Goal: Task Accomplishment & Management: Use online tool/utility

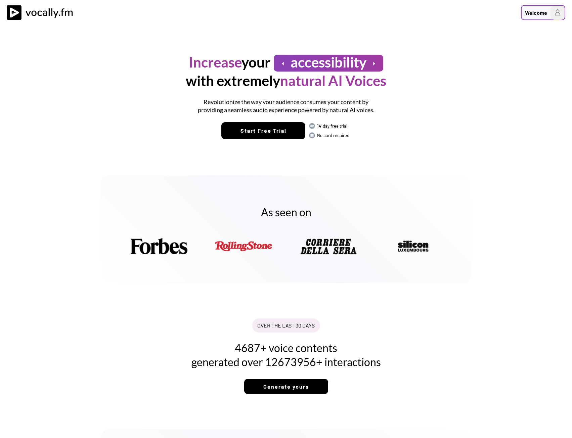
click at [526, 9] on div "Welcome" at bounding box center [536, 13] width 22 height 8
click at [490, 35] on h3 "Login/Signup" at bounding box center [515, 36] width 94 height 8
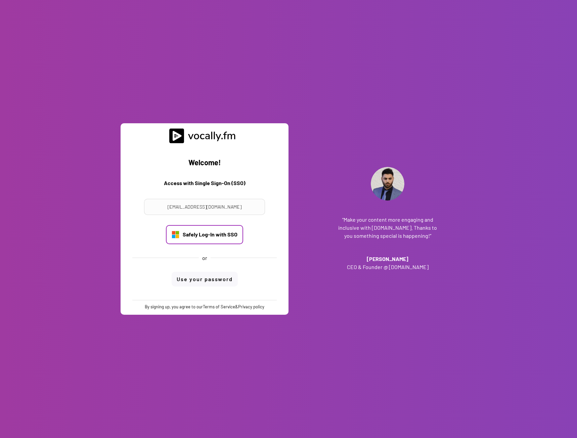
click at [209, 231] on div "Safely Log-In with SSO" at bounding box center [210, 234] width 55 height 7
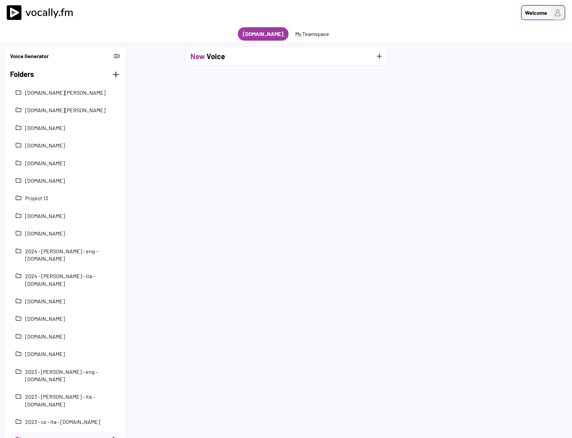
click at [555, 9] on img at bounding box center [557, 13] width 14 height 14
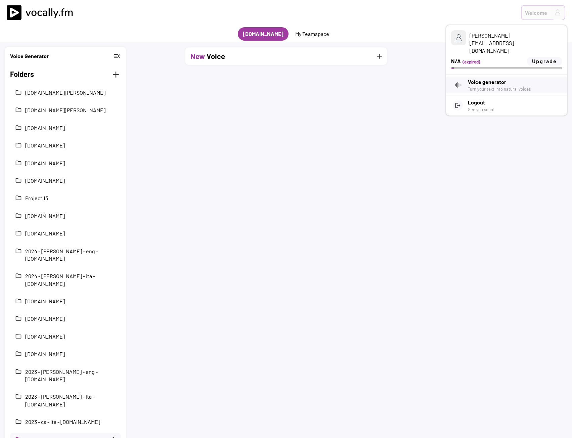
click at [394, 24] on div "Welcome" at bounding box center [286, 13] width 572 height 26
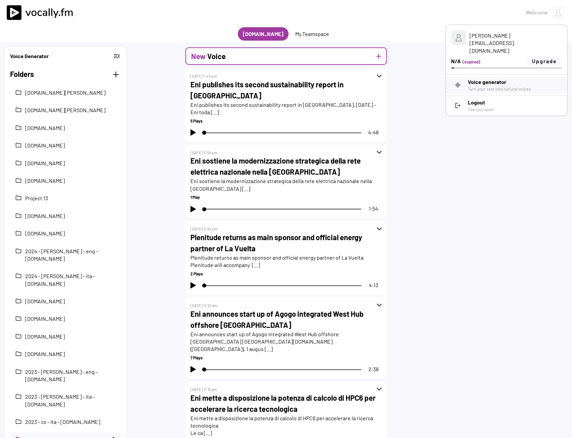
click at [378, 51] on div "New Voice add" at bounding box center [285, 55] width 201 height 17
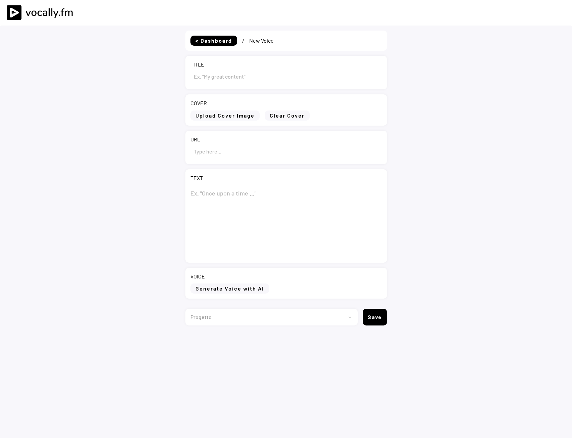
type input "Draft"
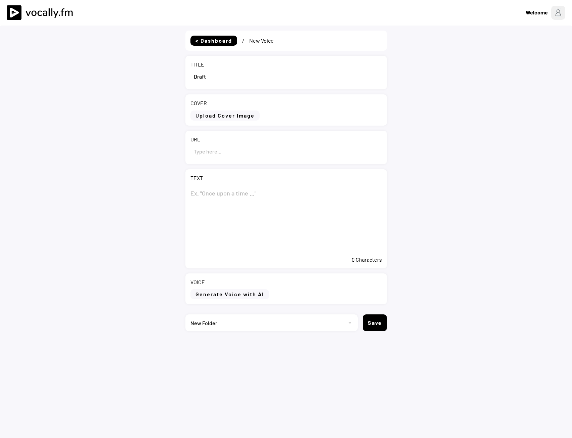
select select ""PLACEHOLDER_1427118222253""
drag, startPoint x: 243, startPoint y: 78, endPoint x: 135, endPoint y: 76, distance: 107.8
click at [135, 76] on div "< Dashboard / New Voice TITLE COVER Upload Cover Image Clear Cover URL TEXT 0 C…" at bounding box center [286, 245] width 572 height 438
paste input "Versalis: al Gazometro un incontro sulla strategia di trasformazione della chim…"
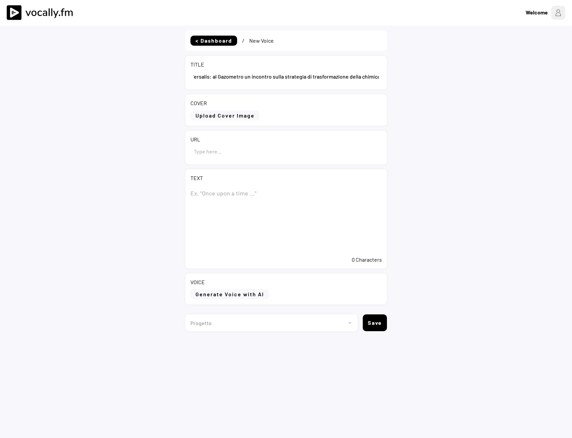
type input "Versalis: al Gazometro un incontro sulla strategia di trasformazione della chim…"
click at [208, 186] on textarea at bounding box center [285, 218] width 191 height 67
paste textarea "Versalis: al Gazometro un incontro sulla strategia di trasformazione della chim…"
type textarea "Versalis: al Gazometro un incontro sulla strategia di trasformazione della chim…"
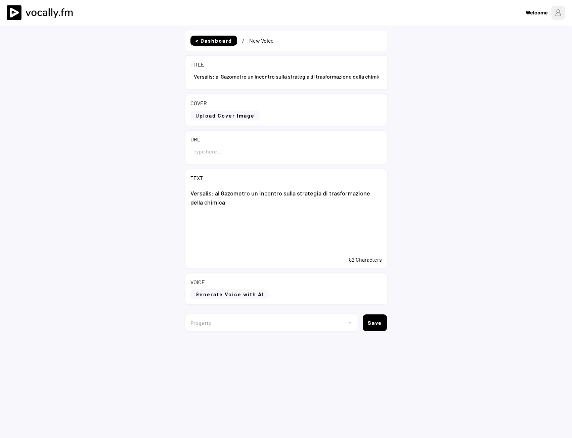
click at [235, 151] on input "input" at bounding box center [285, 151] width 191 height 16
paste input "https://www.eni.com/it-IT/media/comunicati-stampa/2025/09/cs-eni-versalis-gazom…"
type input "https://www.eni.com/it-IT/media/comunicati-stampa/2025/09/cs-eni-versalis-gazom…"
click at [256, 222] on textarea "Versalis: al Gazometro un incontro sulla strategia di trasformazione della chim…" at bounding box center [285, 218] width 191 height 67
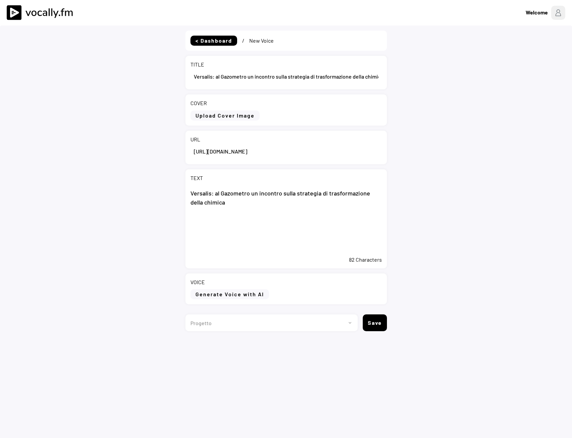
scroll to position [0, 0]
click at [225, 242] on textarea "Versalis: al Gazometro un incontro sulla strategia di trasformazione della chim…" at bounding box center [285, 218] width 191 height 67
paste textarea "Roma, 23 settembre 2025 – Raccontare la trasformazione industriale è il tema de…"
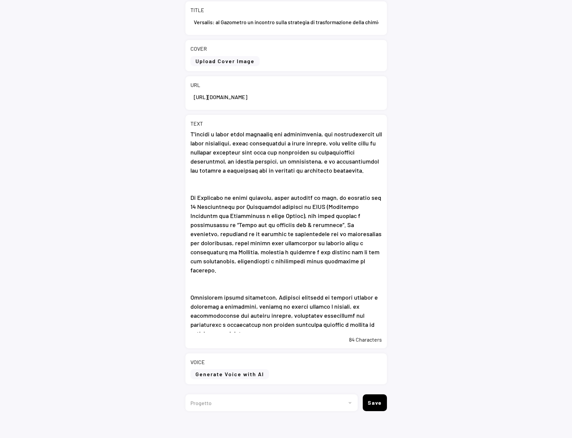
scroll to position [58, 0]
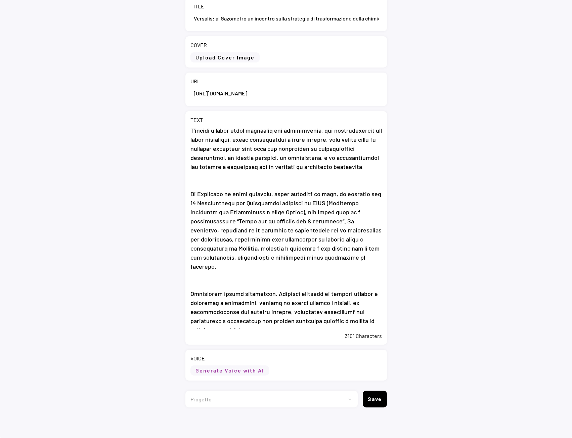
type textarea "Versalis: al Gazometro un incontro sulla strategia di trasformazione della chim…"
click at [214, 366] on button "Generate Voice with AI" at bounding box center [229, 370] width 79 height 10
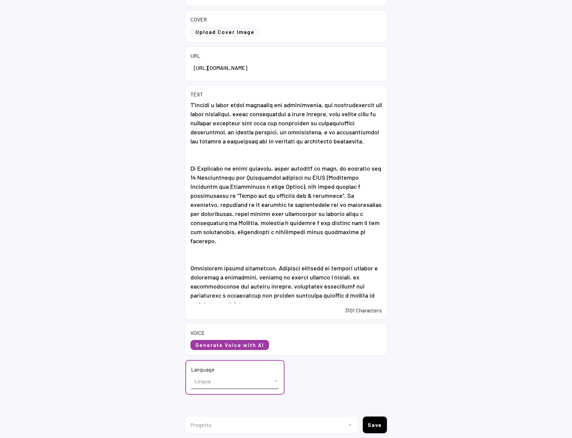
scroll to position [109, 0]
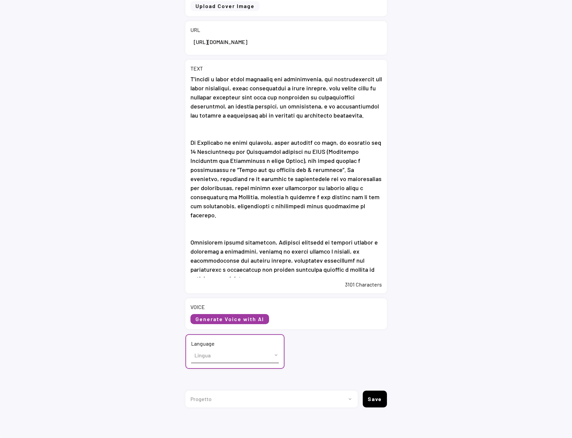
click at [225, 353] on select "Lingua English (US) French (France) Italian (Italy)" at bounding box center [235, 354] width 88 height 15
click at [218, 359] on select "Lingua English (US) French (France) Italian (Italy)" at bounding box center [235, 354] width 88 height 15
select select ""Italian (Italy)""
click at [191, 347] on select "Lingua English (US) French (France) Italian (Italy)" at bounding box center [235, 354] width 88 height 15
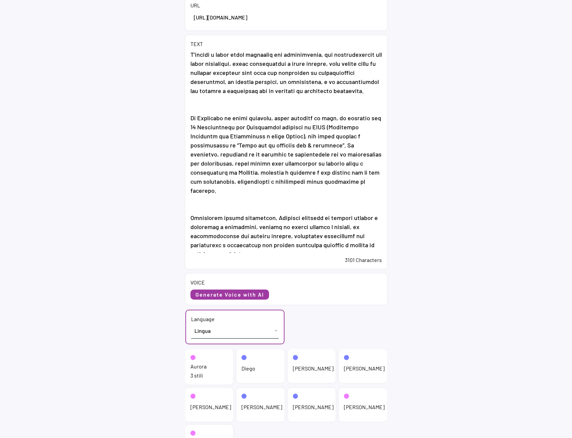
scroll to position [210, 0]
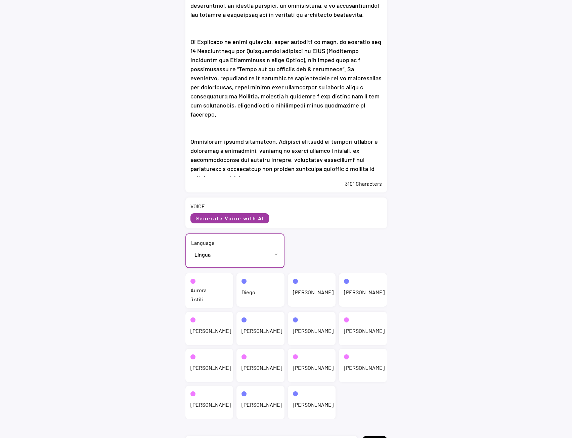
click at [206, 295] on div "Aurora 3 stili" at bounding box center [209, 290] width 48 height 35
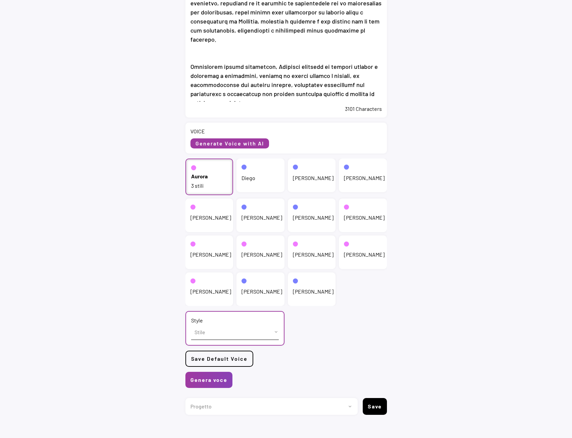
scroll to position [182, 0]
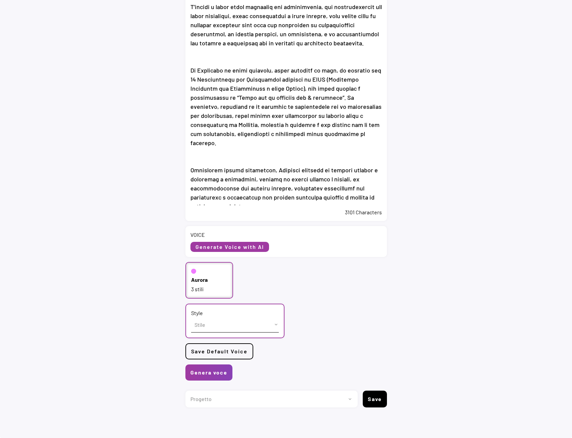
click at [212, 328] on select "Stile cheerful chat Default" at bounding box center [235, 324] width 88 height 15
select select ""chat""
click at [191, 317] on select "Stile cheerful chat Default" at bounding box center [235, 324] width 88 height 15
click at [218, 376] on button "Genera voce" at bounding box center [208, 372] width 47 height 16
click at [341, 396] on select "Progetto 2023 - cs - eng - [DOMAIN_NAME] 2023 - cs - ita - [DOMAIN_NAME] 2023 -…" at bounding box center [268, 398] width 167 height 17
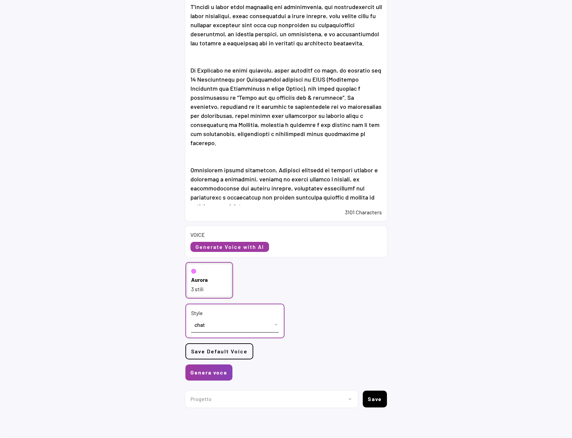
select select ""1348695171700984260__LOOKUP__1735904233799x559431839768379400""
click at [185, 390] on select "Progetto 2023 - cs - eng - [DOMAIN_NAME] 2023 - cs - ita - [DOMAIN_NAME] 2023 -…" at bounding box center [268, 398] width 167 height 17
click at [215, 372] on button "Genera voce" at bounding box center [208, 372] width 47 height 16
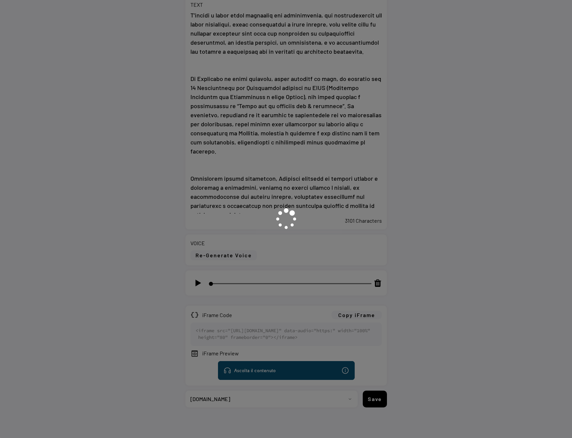
click at [196, 271] on div at bounding box center [286, 219] width 572 height 438
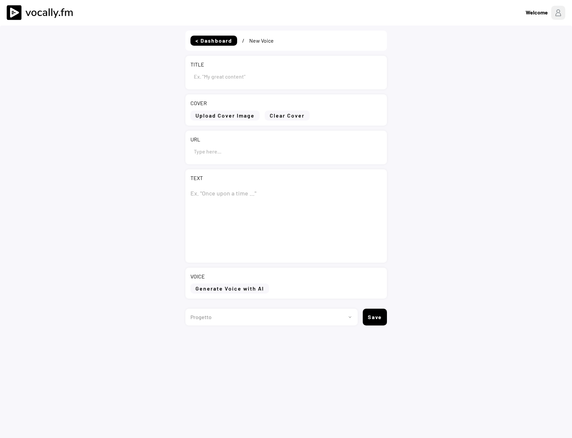
type input "Versalis: al Gazometro un incontro sulla strategia di trasformazione della chim…"
type input "https://www.eni.com/it-IT/media/comunicati-stampa/2025/09/cs-eni-versalis-gazom…"
type textarea "Versalis: al Gazometro un incontro sulla strategia di trasformazione della chim…"
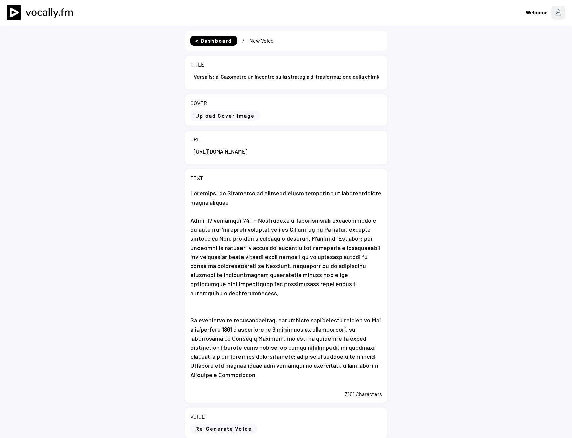
select select ""PLACEHOLDER_1427118222253""
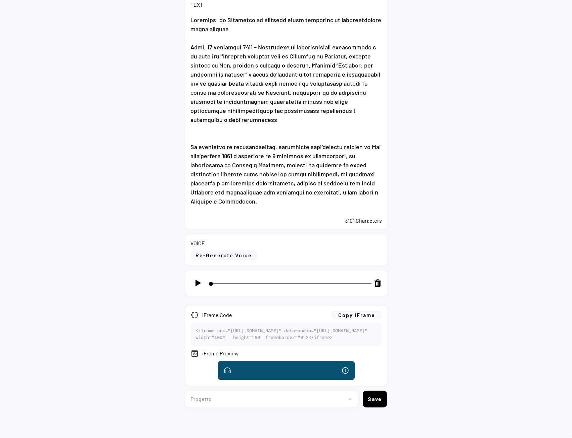
scroll to position [199, 0]
click at [194, 275] on div at bounding box center [197, 282] width 15 height 15
click at [197, 279] on img at bounding box center [198, 283] width 8 height 8
type input "3"
click at [375, 310] on button "Copy iFrame" at bounding box center [356, 314] width 50 height 8
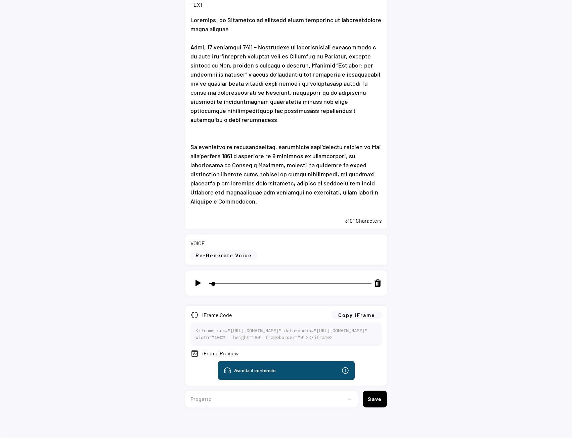
click at [224, 403] on select "Progetto 2023 - cs - eng - eni.com 2023 - cs - ita - eni.com 2023 - storie - it…" at bounding box center [268, 398] width 167 height 17
select select ""1348695171700984260__LOOKUP__1735904233799x559431839768379400""
click at [185, 390] on select "Progetto 2023 - cs - eng - eni.com 2023 - cs - ita - eni.com 2023 - storie - it…" at bounding box center [268, 398] width 167 height 17
click at [378, 400] on button "Save" at bounding box center [374, 398] width 24 height 17
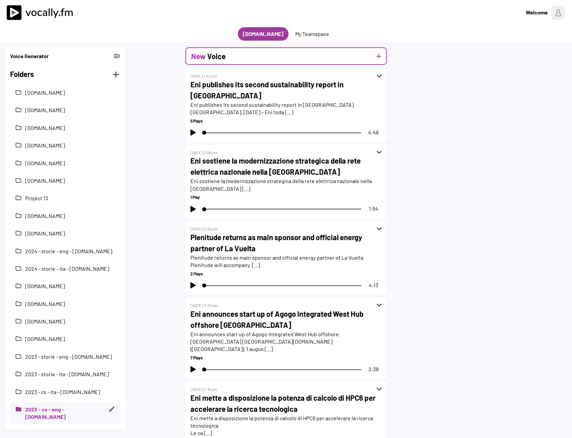
drag, startPoint x: 228, startPoint y: 53, endPoint x: 209, endPoint y: 65, distance: 22.2
click at [228, 53] on div "New Voice add" at bounding box center [285, 55] width 201 height 17
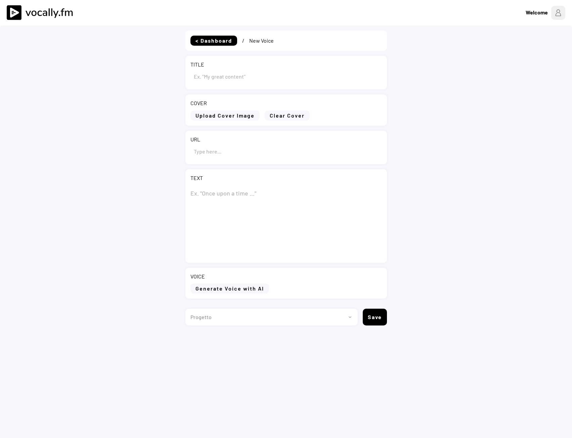
type input "Draft"
select select ""1348695171700984260__LOOKUP__1735904233799x559431839768379400""
drag, startPoint x: 206, startPoint y: 74, endPoint x: 173, endPoint y: 77, distance: 33.3
click at [173, 77] on div "< Dashboard / New Voice TITLE COVER Upload Cover Image Clear Cover URL TEXT 0 C…" at bounding box center [286, 245] width 572 height 438
paste input "Versalis: at the Gazometro, a meeting on the strategy for transforming the chem…"
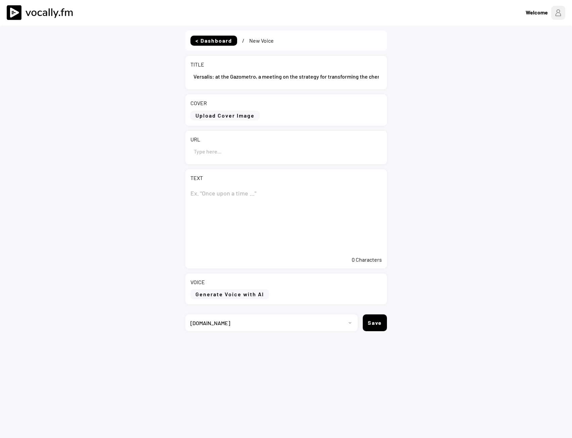
scroll to position [0, 28]
type input "Versalis: at the Gazometro, a meeting on the strategy for transforming the chem…"
click at [195, 191] on textarea at bounding box center [285, 218] width 191 height 67
paste textarea "Versalis: at the Gazometro, a meeting on the strategy for transforming the chem…"
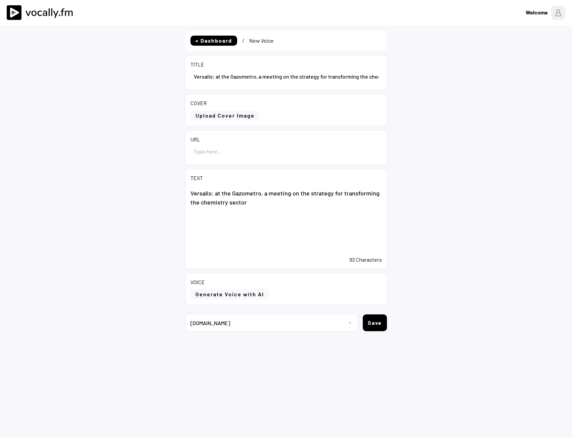
type textarea "Versalis: at the Gazometro, a meeting on the strategy for transforming the chem…"
click at [218, 152] on input "input" at bounding box center [285, 151] width 191 height 16
paste input "https://www.eni.com/en-IT/media/press-release/2025/09/pr-eni-versalis-gazometro…"
type input "https://www.eni.com/en-IT/media/press-release/2025/09/pr-eni-versalis-gazometro…"
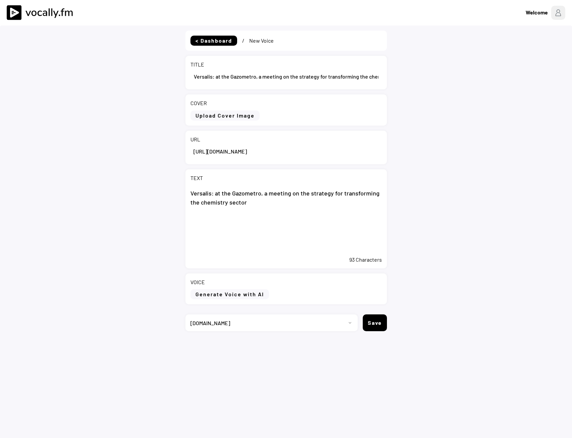
scroll to position [0, 0]
drag, startPoint x: 190, startPoint y: 222, endPoint x: 194, endPoint y: 221, distance: 3.9
click at [190, 222] on textarea "Versalis: at the Gazometro, a meeting on the strategy for transforming the chem…" at bounding box center [285, 218] width 191 height 67
paste textarea "Rome, 23 September 2025 – Industrial transformation was the focus of today’s me…"
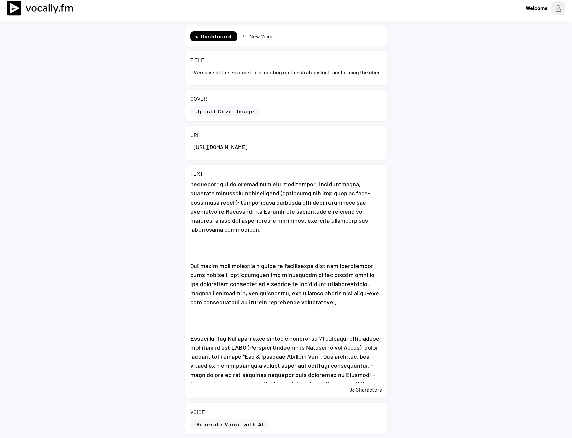
scroll to position [58, 0]
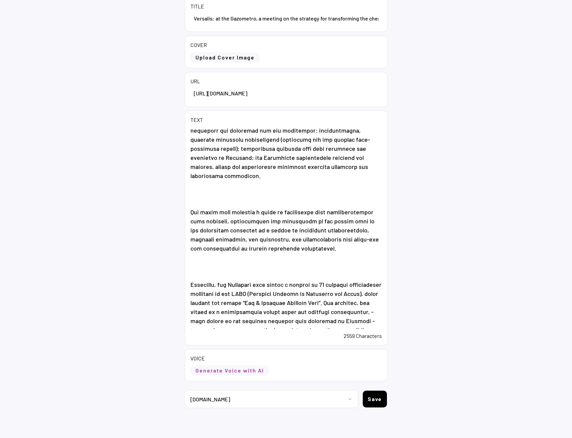
type textarea "Versalis: at the Gazometro, a meeting on the strategy for transforming the chem…"
click at [224, 368] on button "Generate Voice with AI" at bounding box center [229, 370] width 79 height 10
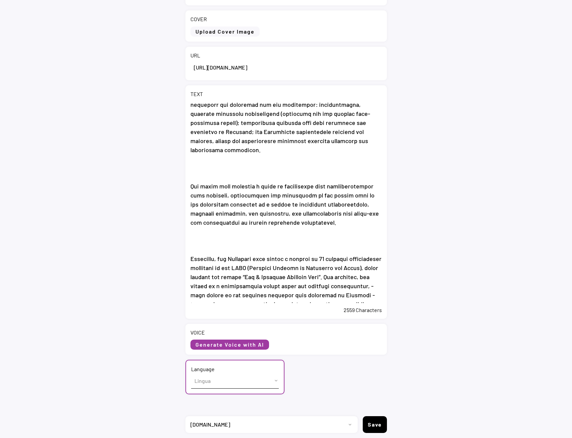
scroll to position [109, 0]
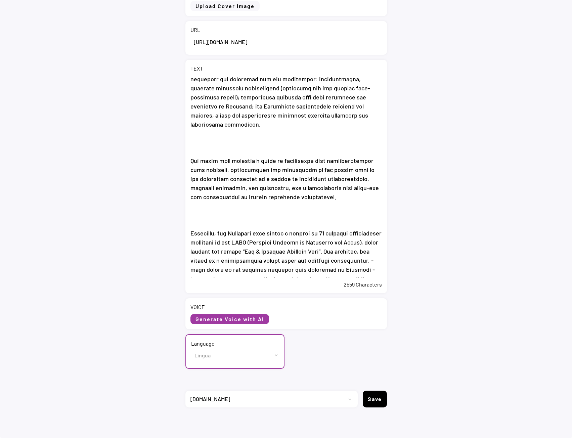
click at [195, 358] on select "Lingua English (US) French (France) Italian (Italy)" at bounding box center [235, 354] width 88 height 15
select select ""English (US)""
click at [191, 347] on select "Lingua English (US) French (France) Italian (Italy)" at bounding box center [235, 354] width 88 height 15
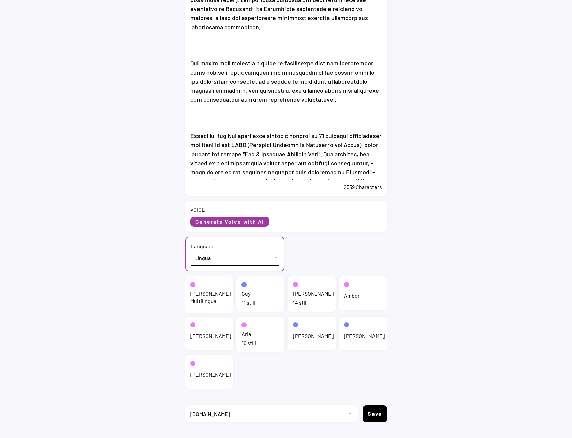
scroll to position [222, 0]
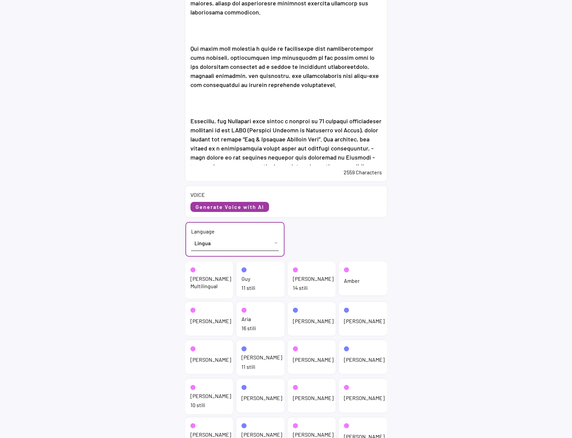
click at [203, 276] on div "Jenny Multilingual" at bounding box center [210, 282] width 41 height 15
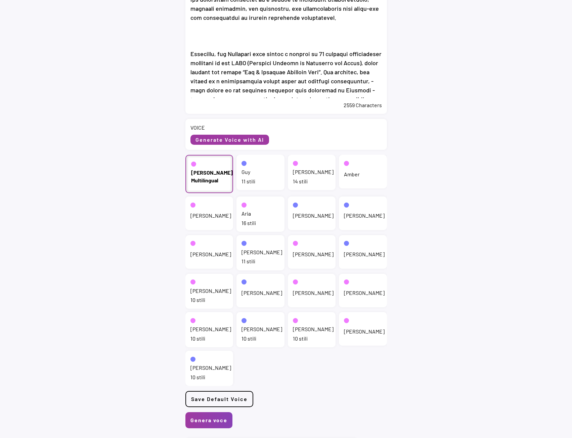
scroll to position [144, 0]
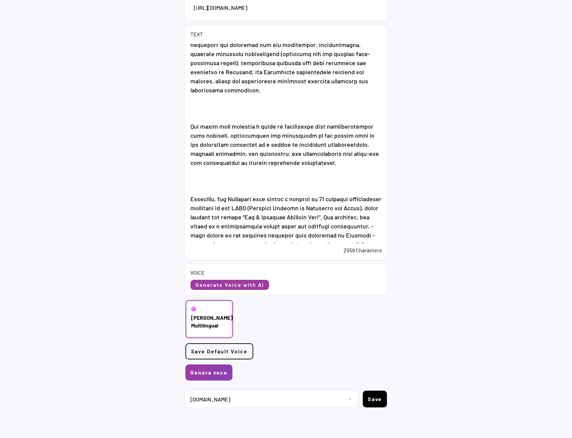
click at [231, 398] on select "Progetto 2023 - cs - eng - eni.com 2023 - cs - ita - eni.com 2023 - storie - it…" at bounding box center [268, 398] width 167 height 17
click at [106, 360] on div "< Dashboard / New Voice TITLE COVER Upload Cover Image Clear Cover URL TEXT 255…" at bounding box center [286, 160] width 572 height 556
click at [216, 373] on button "Genera voce" at bounding box center [208, 372] width 47 height 16
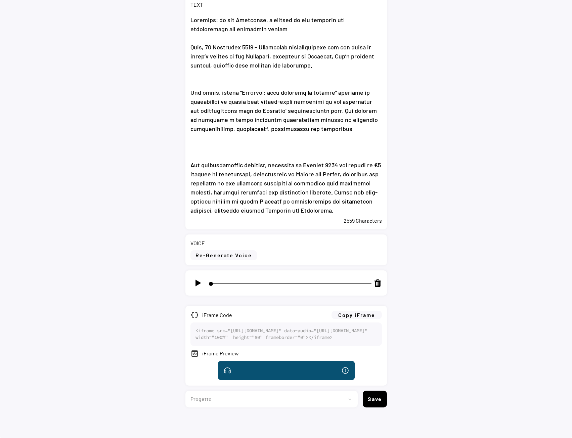
select select ""1348695171700984260__LOOKUP__1735904233799x559431839768379400""
click at [195, 279] on img at bounding box center [198, 283] width 8 height 8
click at [197, 279] on img at bounding box center [198, 283] width 8 height 8
type input "2"
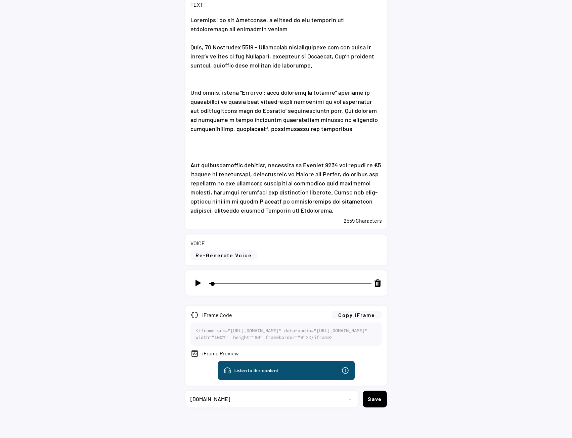
click at [198, 401] on select "Progetto 2023 - cs - eng - [DOMAIN_NAME] 2023 - cs - ita - [DOMAIN_NAME] 2023 -…" at bounding box center [268, 398] width 167 height 17
select select ""1348695171700984260__LOOKUP__1735904392009x606523124540768300""
click at [185, 390] on select "Progetto 2023 - cs - eng - [DOMAIN_NAME] 2023 - cs - ita - [DOMAIN_NAME] 2023 -…" at bounding box center [268, 398] width 167 height 17
click at [370, 310] on button "Copy iFrame" at bounding box center [356, 314] width 50 height 8
click at [376, 399] on button "Save" at bounding box center [374, 398] width 24 height 17
